Goal: Check status: Check status

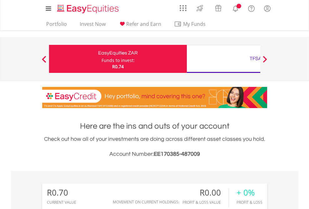
scroll to position [60, 98]
click at [101, 59] on div "Funds to invest:" at bounding box center [117, 60] width 33 height 6
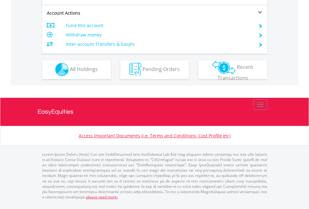
scroll to position [532, 0]
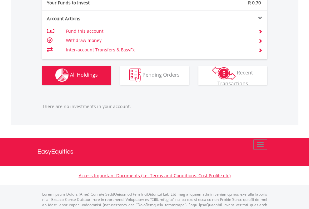
scroll to position [618, 0]
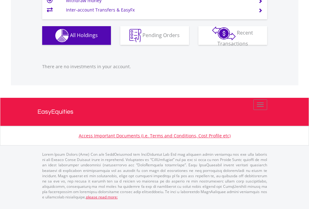
scroll to position [60, 98]
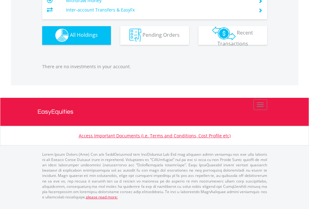
scroll to position [618, 0]
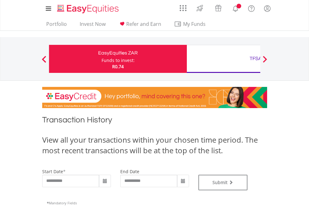
type input "**********"
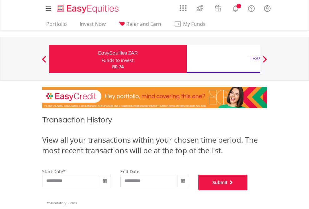
click at [247, 191] on button "Submit" at bounding box center [222, 183] width 49 height 16
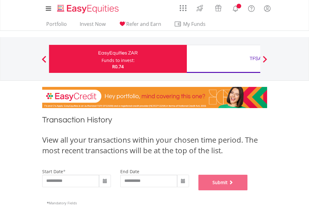
scroll to position [253, 0]
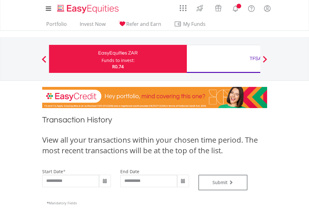
click at [223, 59] on div "TFSA" at bounding box center [255, 58] width 130 height 9
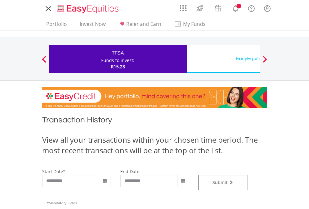
type input "**********"
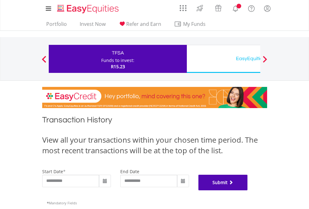
click at [247, 191] on button "Submit" at bounding box center [222, 183] width 49 height 16
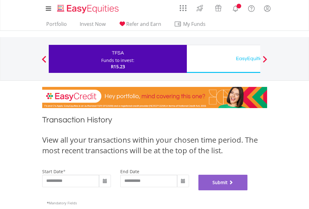
scroll to position [253, 0]
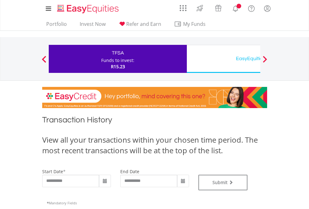
click at [223, 59] on div "EasyEquities USD" at bounding box center [255, 58] width 130 height 9
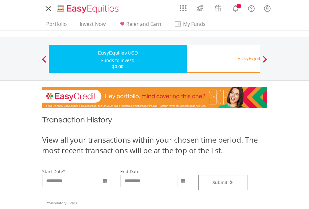
type input "**********"
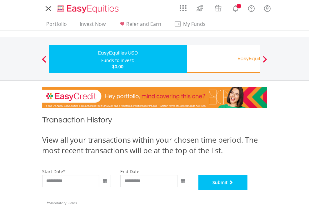
click at [247, 191] on button "Submit" at bounding box center [222, 183] width 49 height 16
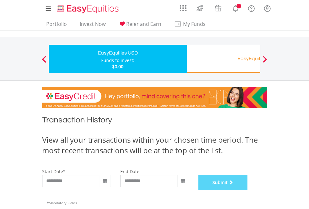
scroll to position [253, 0]
